Goal: Task Accomplishment & Management: Manage account settings

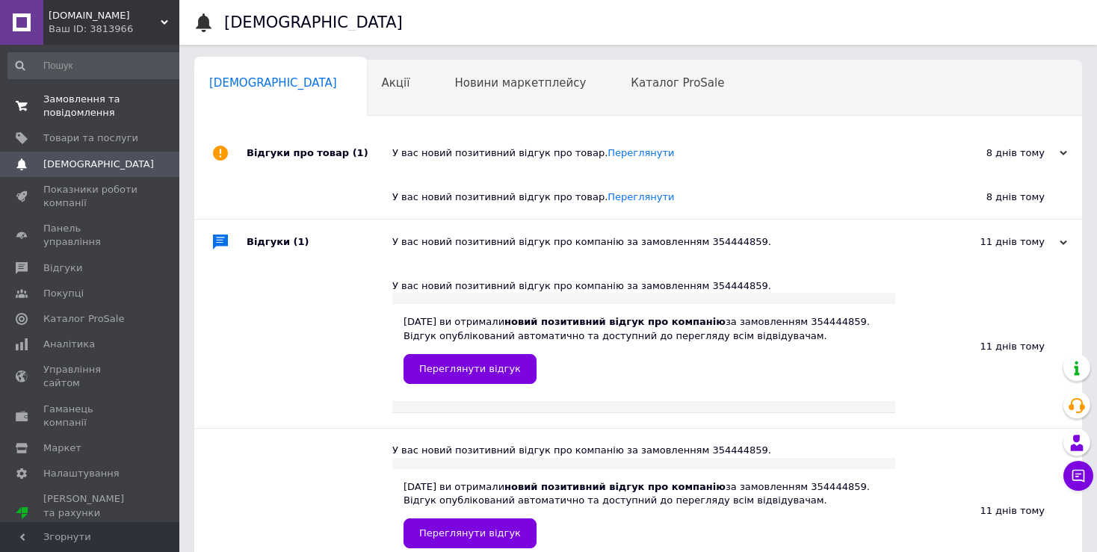
click at [55, 96] on span "Замовлення та повідомлення" at bounding box center [90, 106] width 95 height 27
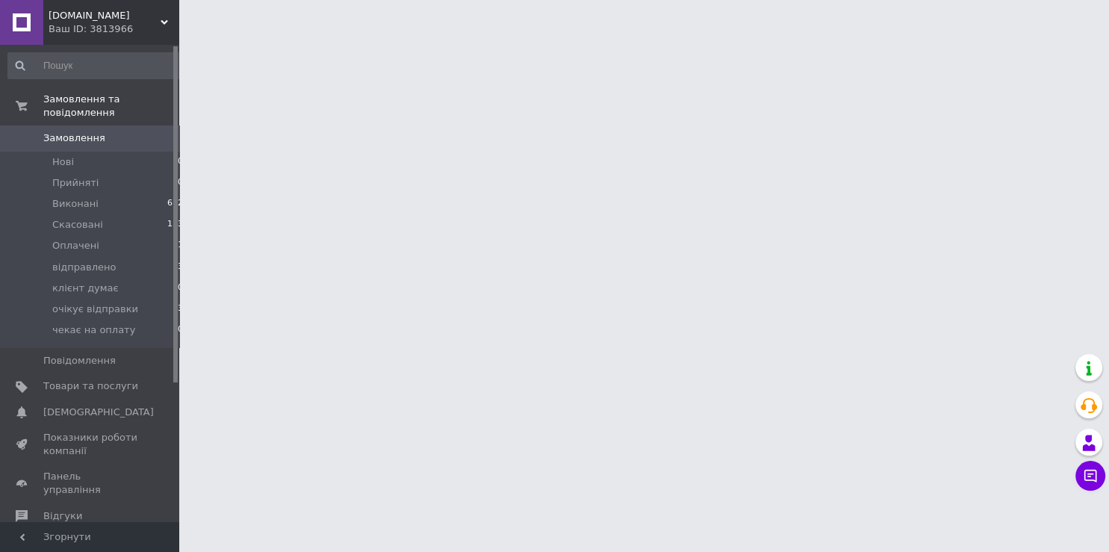
click at [55, 131] on span "Замовлення" at bounding box center [74, 137] width 62 height 13
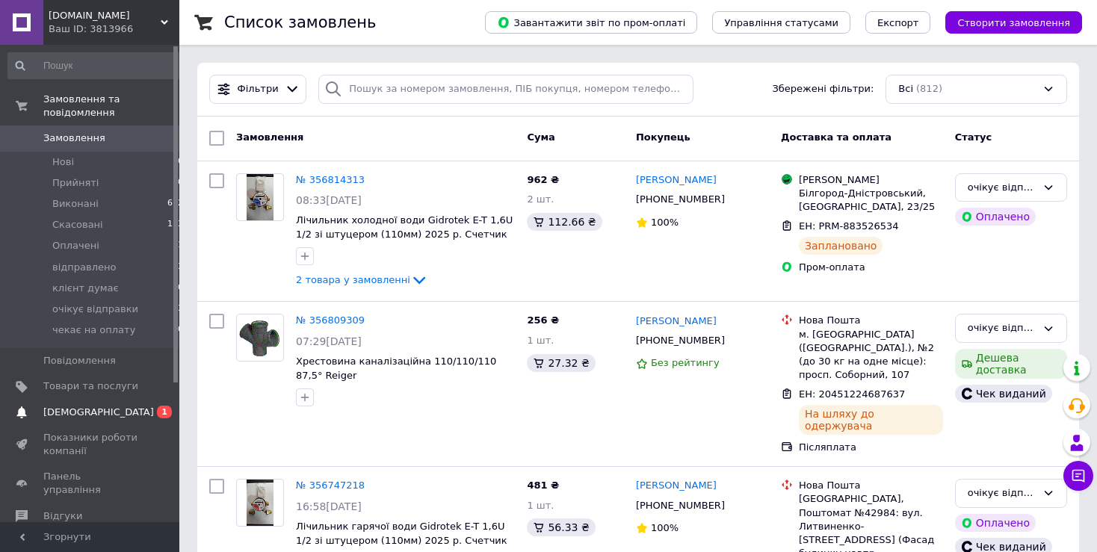
click at [85, 400] on link "Сповіщення 0 1" at bounding box center [96, 412] width 192 height 25
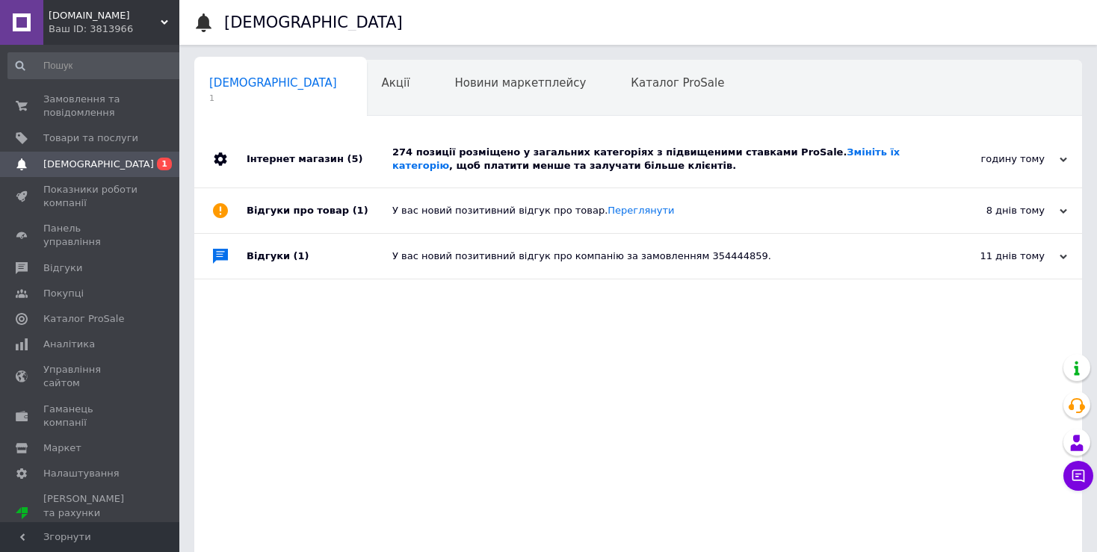
click at [75, 166] on span "[DEMOGRAPHIC_DATA]" at bounding box center [98, 164] width 111 height 13
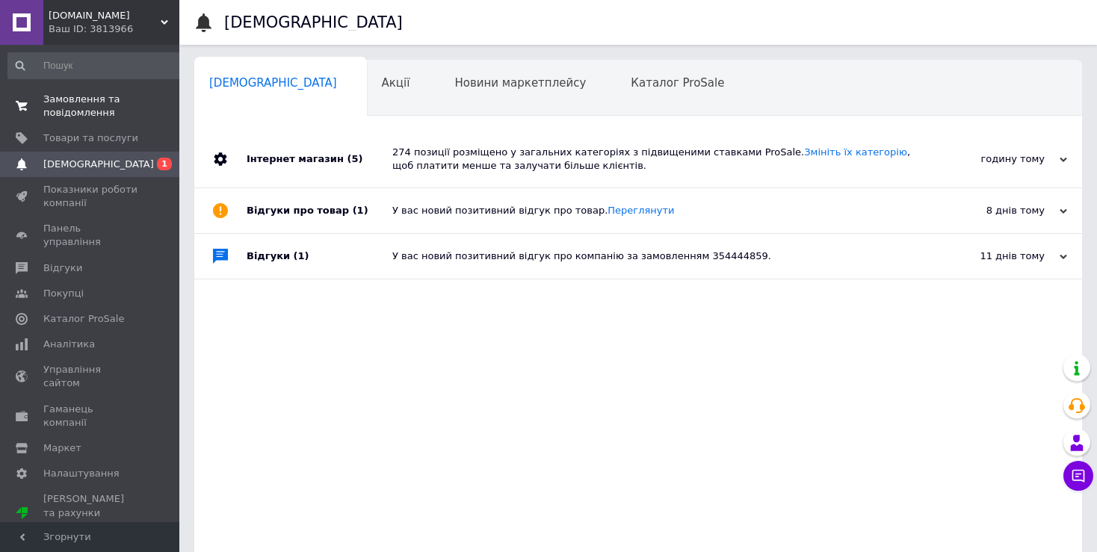
click at [67, 99] on span "Замовлення та повідомлення" at bounding box center [90, 106] width 95 height 27
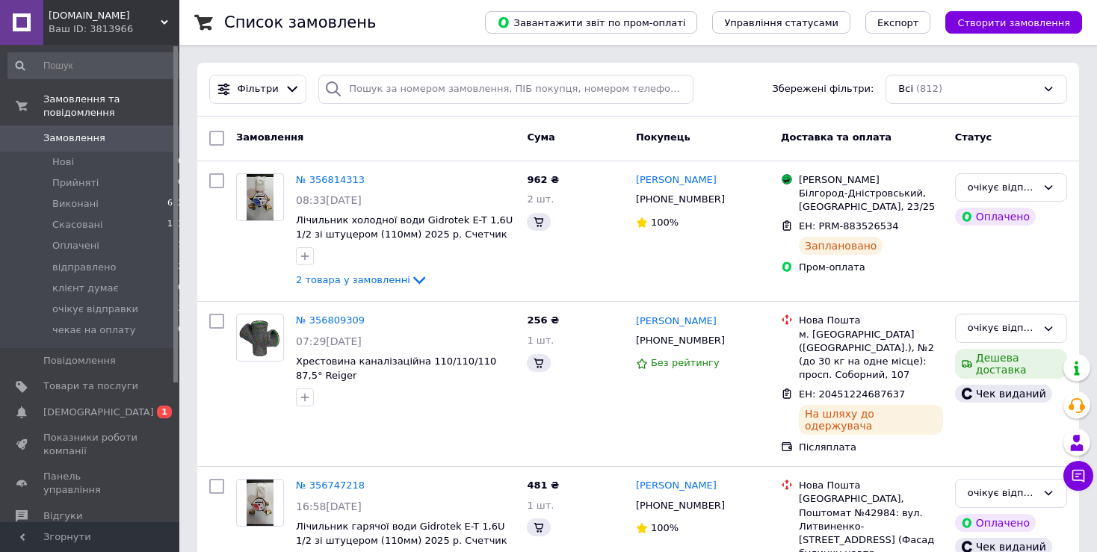
click at [68, 131] on span "Замовлення" at bounding box center [74, 137] width 62 height 13
